Goal: Transaction & Acquisition: Purchase product/service

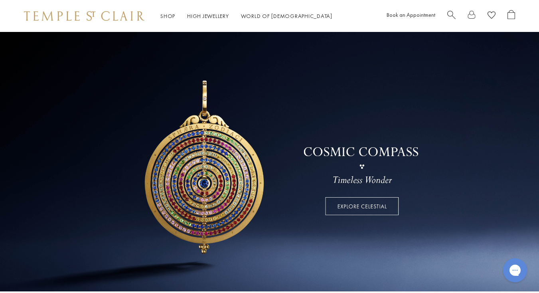
click at [447, 14] on span "Search" at bounding box center [451, 14] width 8 height 8
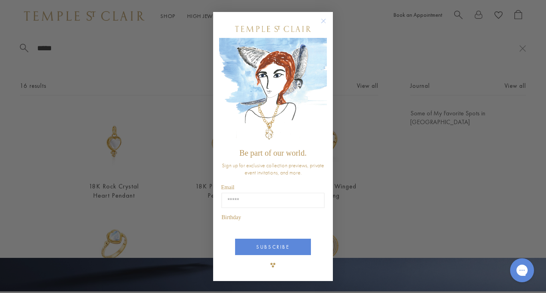
type input "*****"
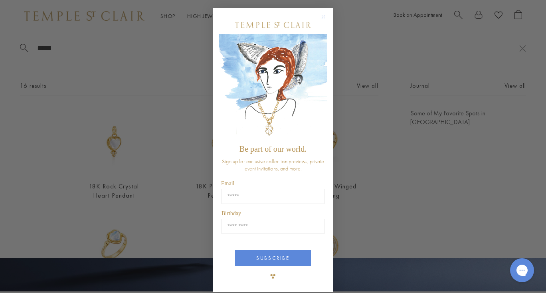
click at [320, 20] on circle "Close dialog" at bounding box center [324, 17] width 10 height 10
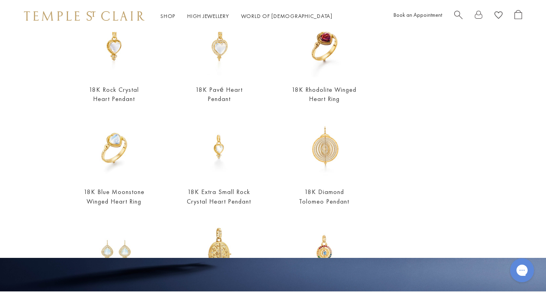
scroll to position [97, 0]
click at [120, 85] on link "18K Rock Crystal Heart Pendant" at bounding box center [114, 94] width 50 height 18
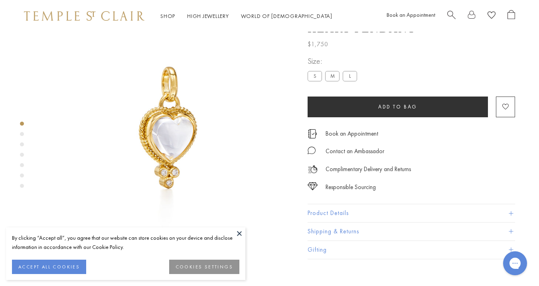
click at [350, 81] on label "L" at bounding box center [350, 76] width 14 height 10
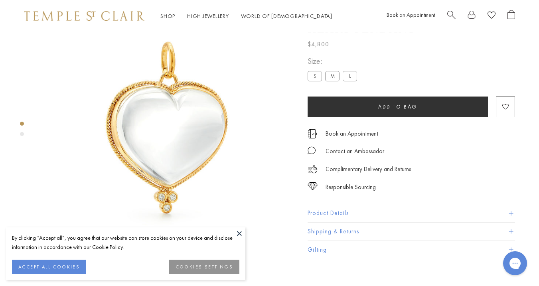
click at [227, 220] on img at bounding box center [168, 128] width 256 height 256
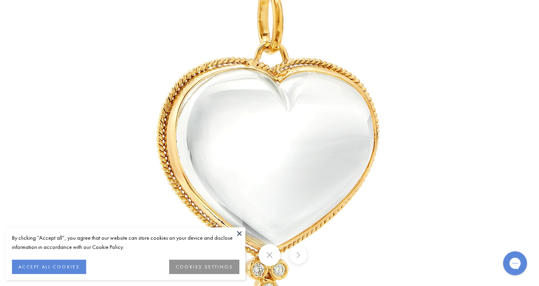
click at [238, 232] on button at bounding box center [239, 233] width 12 height 12
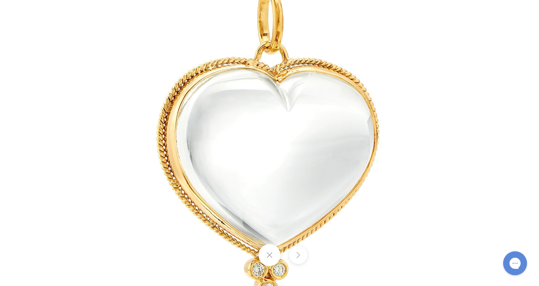
click at [267, 246] on button at bounding box center [269, 255] width 22 height 22
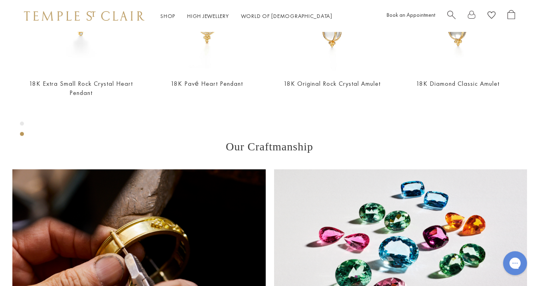
scroll to position [384, 0]
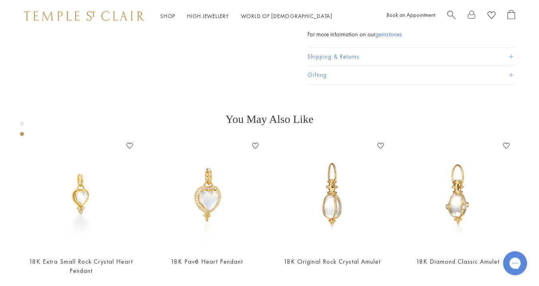
drag, startPoint x: 362, startPoint y: 95, endPoint x: 319, endPoint y: 96, distance: 43.5
click at [319, 23] on p "SKU: P55140-BRDIGR27" at bounding box center [410, 15] width 207 height 15
copy span "P55140-BRDIGR27"
